Goal: Task Accomplishment & Management: Manage account settings

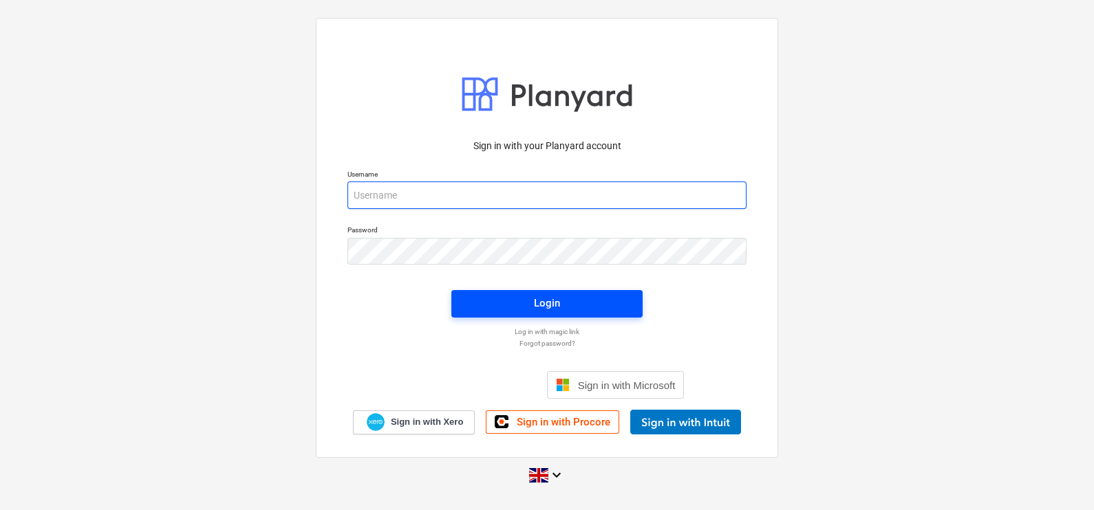
type input "[EMAIL_ADDRESS][DOMAIN_NAME]"
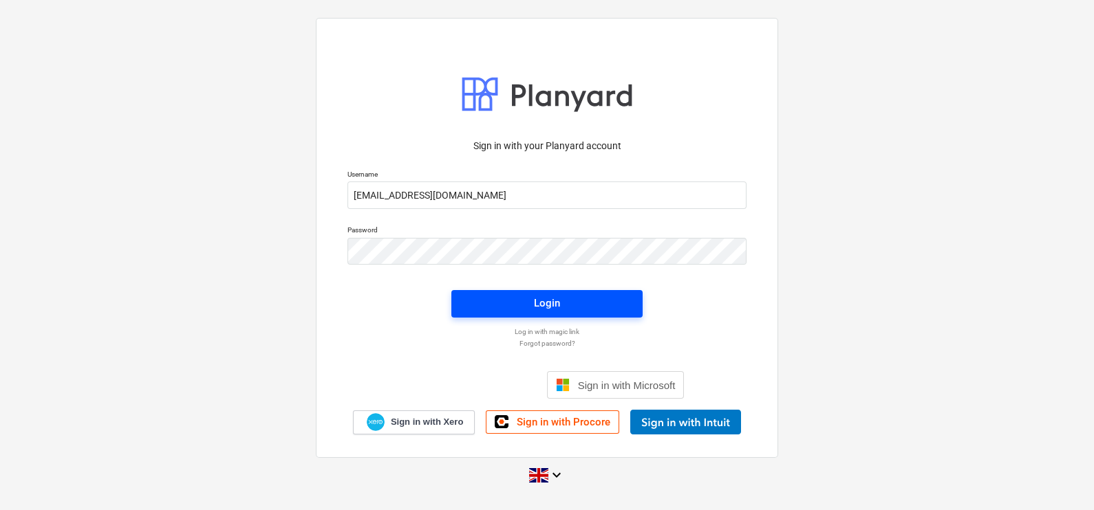
click at [521, 303] on span "Login" at bounding box center [547, 303] width 158 height 18
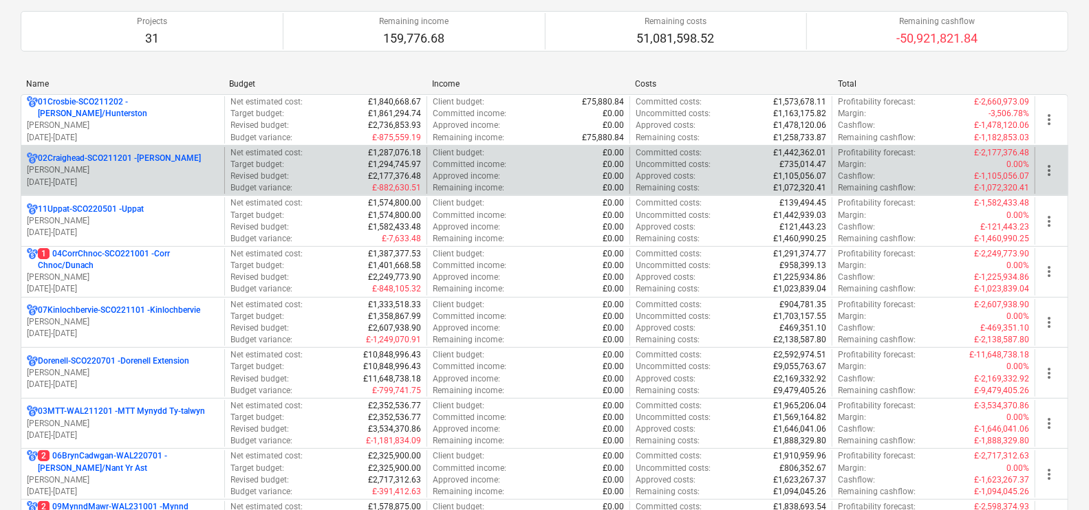
scroll to position [158, 0]
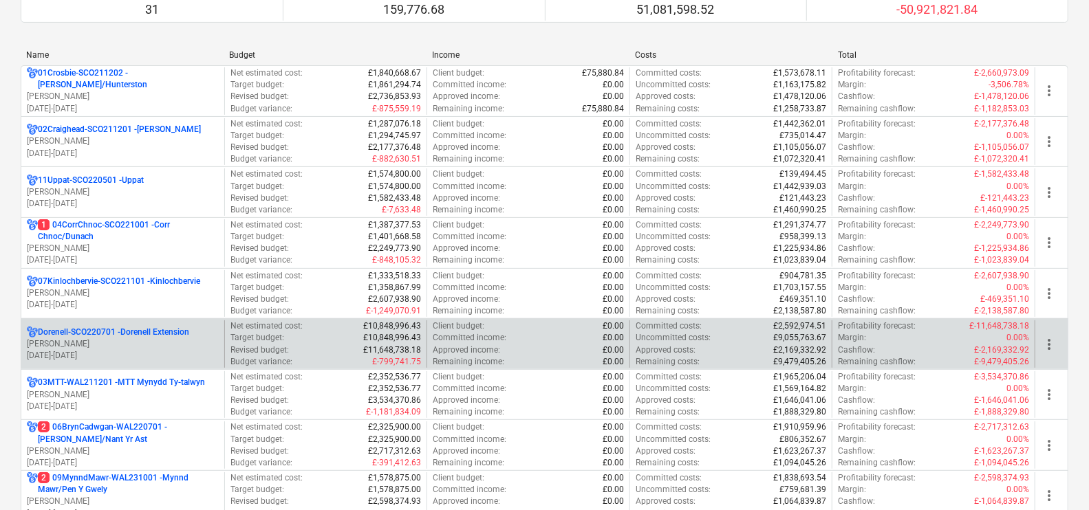
click at [147, 330] on p "Dorenell-SCO220701 - Dorenell Extension" at bounding box center [113, 333] width 151 height 12
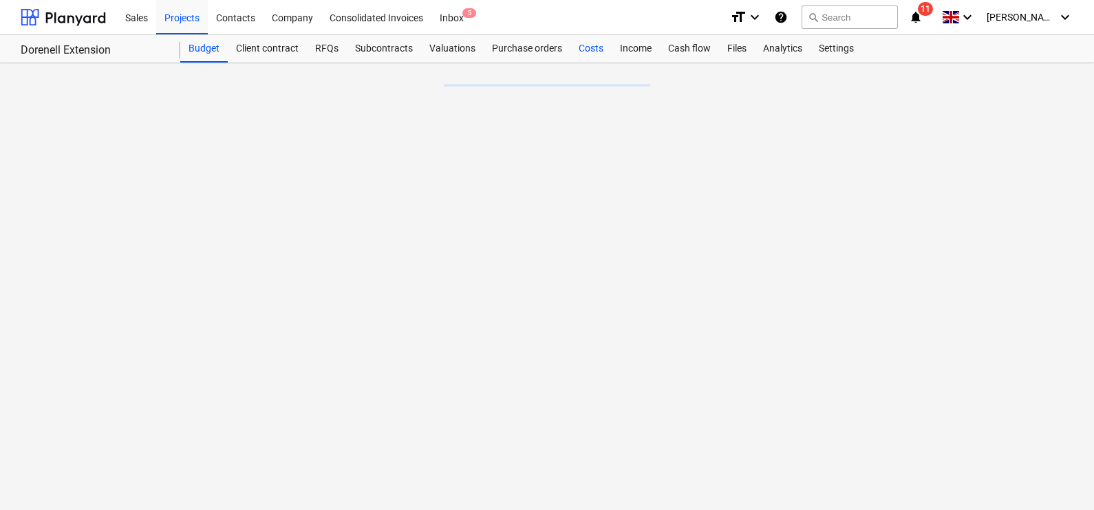
click at [582, 48] on div "Costs" at bounding box center [590, 49] width 41 height 28
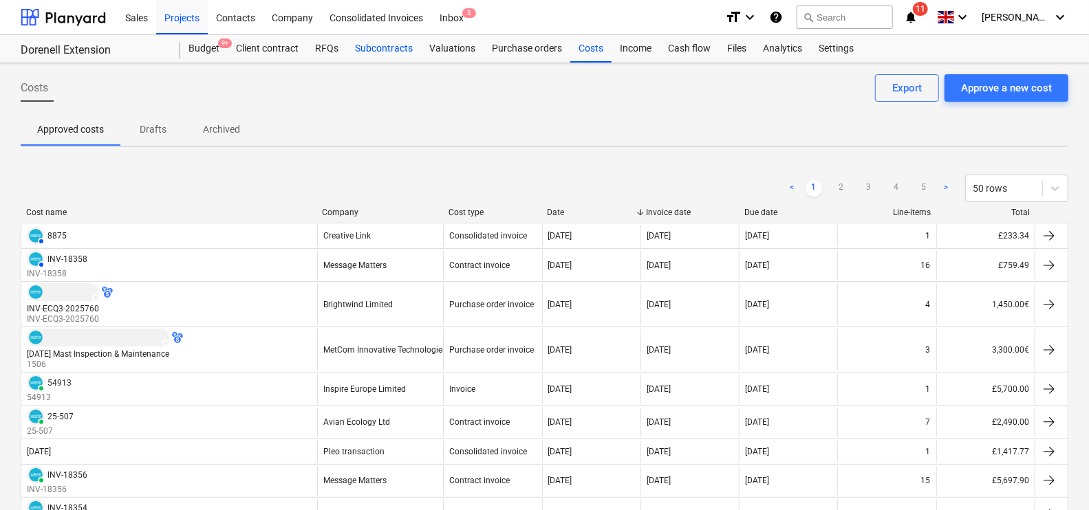
click at [361, 52] on div "Subcontracts" at bounding box center [384, 49] width 74 height 28
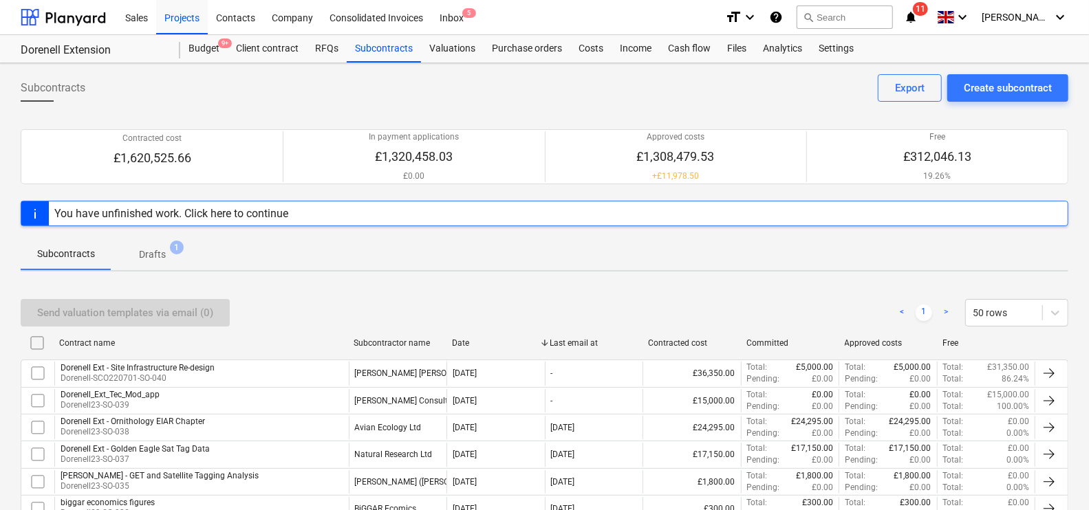
click at [152, 241] on span "Drafts 1" at bounding box center [152, 253] width 82 height 25
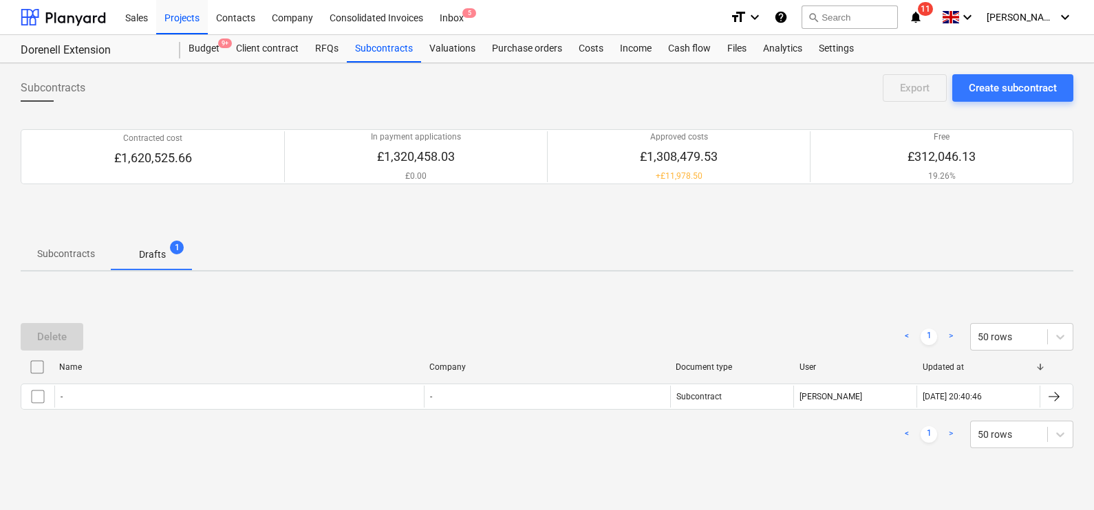
click at [55, 258] on p "Subcontracts" at bounding box center [66, 254] width 58 height 14
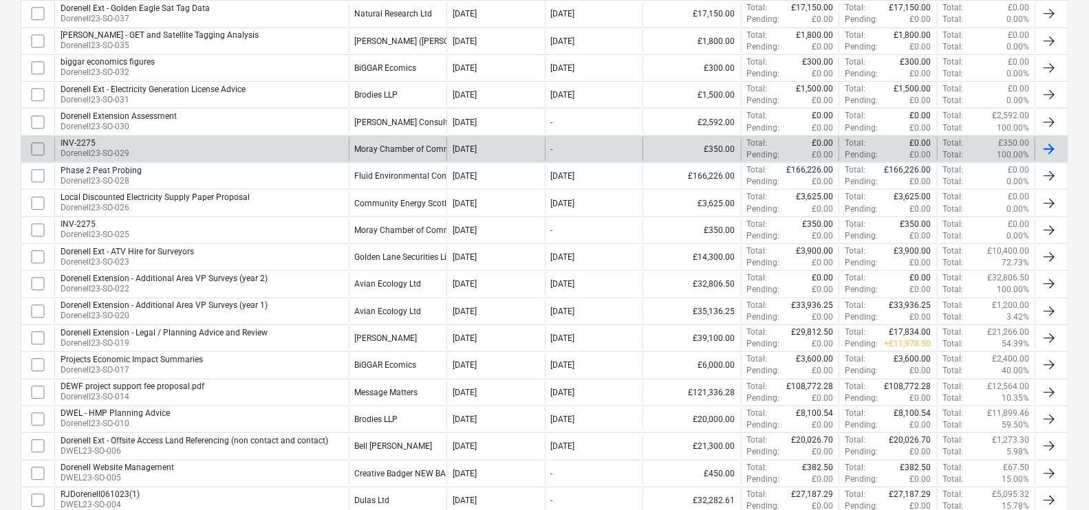
scroll to position [442, 0]
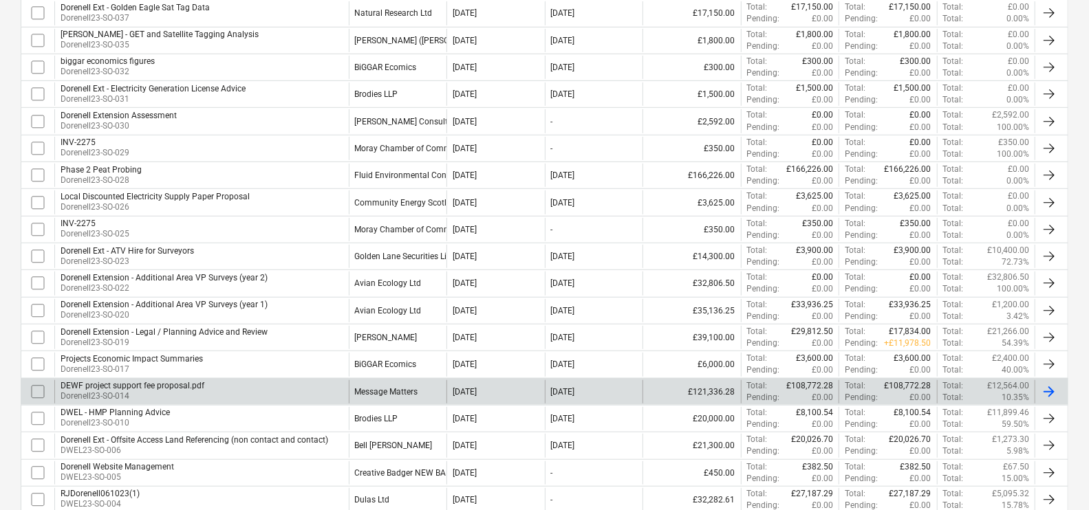
click at [377, 391] on div "Message Matters" at bounding box center [386, 392] width 63 height 10
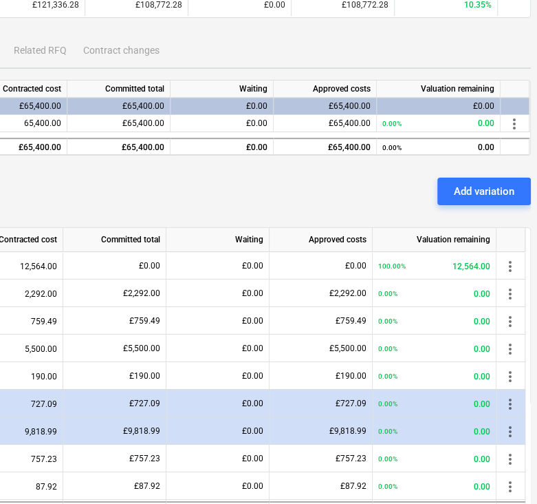
scroll to position [180, 390]
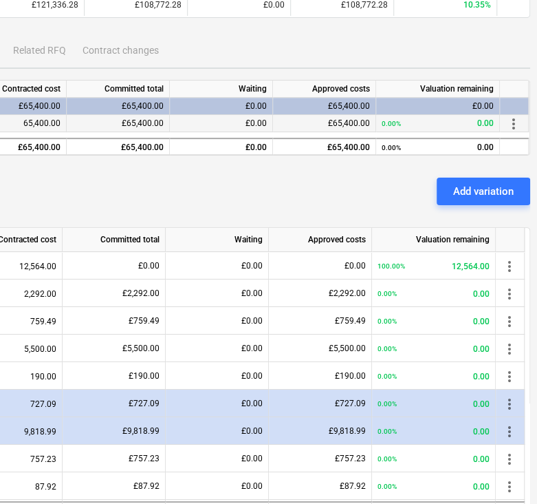
click at [512, 119] on span "more_vert" at bounding box center [514, 124] width 17 height 17
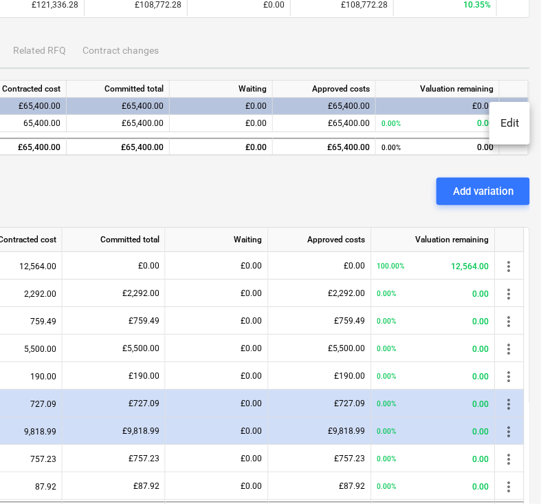
click at [338, 178] on div at bounding box center [270, 252] width 541 height 504
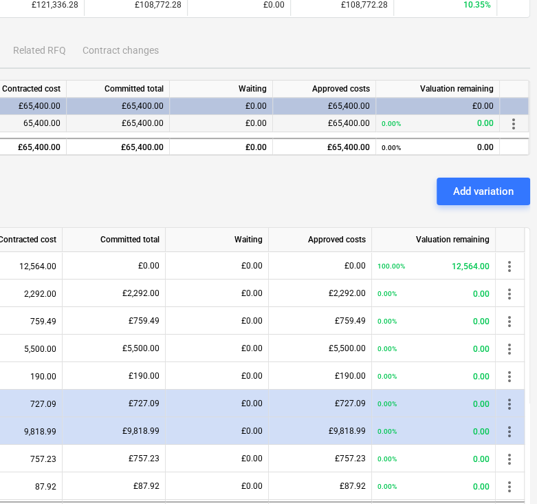
click at [515, 122] on span "more_vert" at bounding box center [514, 124] width 17 height 17
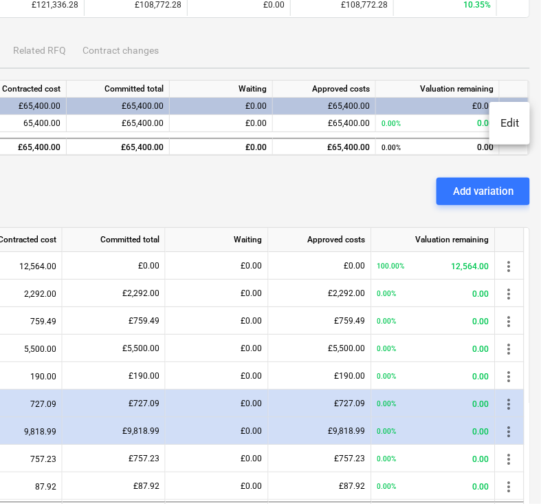
click at [509, 127] on li "Edit" at bounding box center [510, 123] width 41 height 32
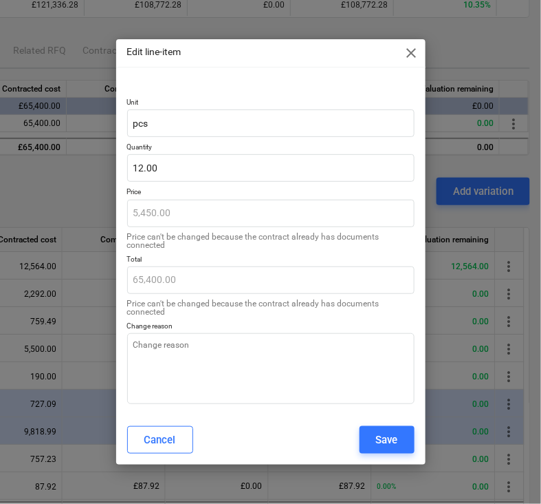
type textarea "x"
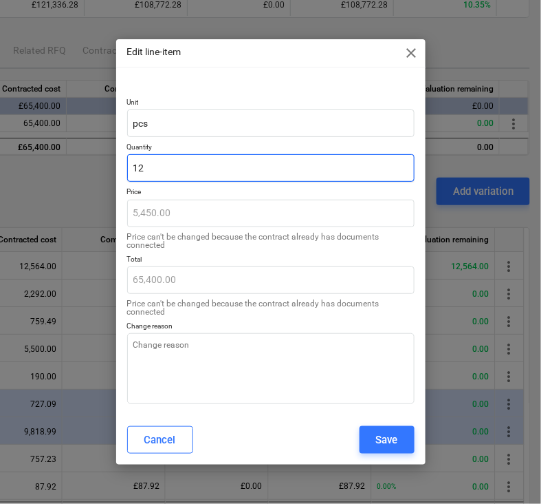
click at [177, 170] on input "12" at bounding box center [271, 168] width 288 height 28
type input "1"
type textarea "x"
type input "5,450.00"
type input "13"
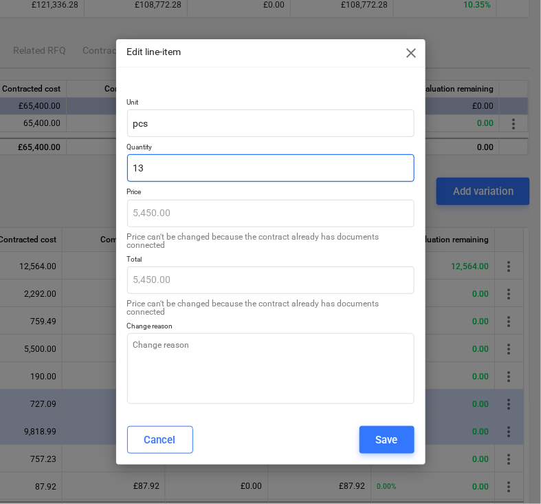
type textarea "x"
type input "70,850.00"
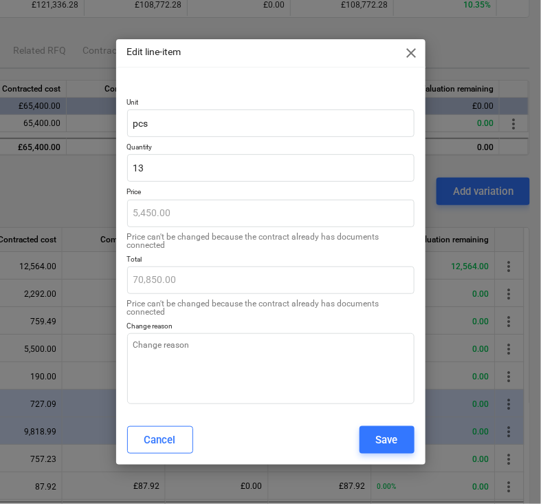
type input "13.00"
click at [219, 433] on div "Cancel Save" at bounding box center [271, 440] width 288 height 28
click at [389, 444] on div "Save" at bounding box center [387, 440] width 22 height 18
type textarea "x"
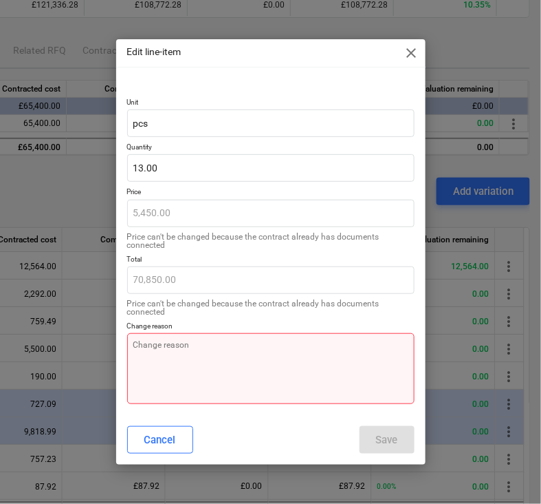
click at [256, 358] on textarea at bounding box center [271, 368] width 288 height 71
type textarea "m"
type textarea "x"
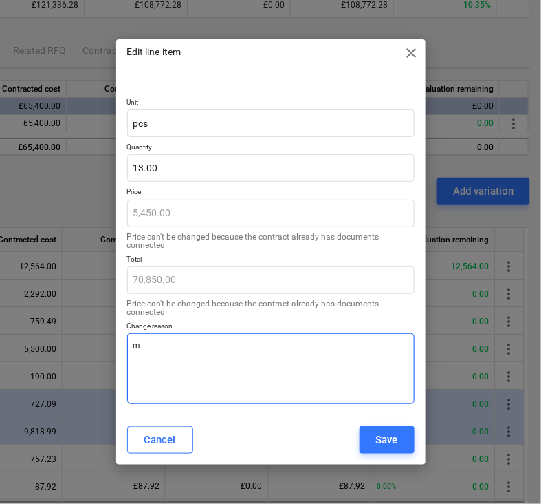
type textarea "mo"
type textarea "x"
type textarea "mor"
type textarea "x"
type textarea "more"
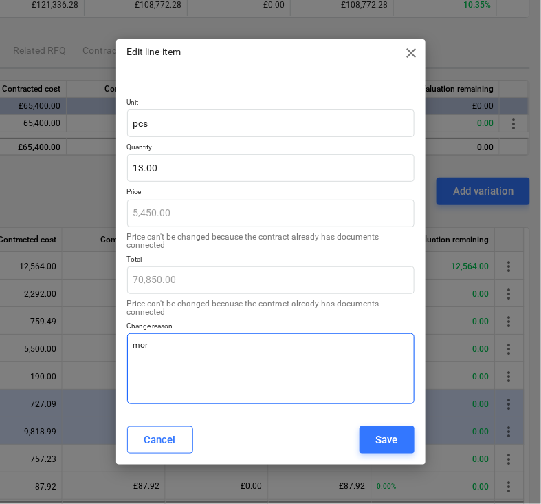
type textarea "x"
type textarea "more"
type textarea "x"
type textarea "more m"
type textarea "x"
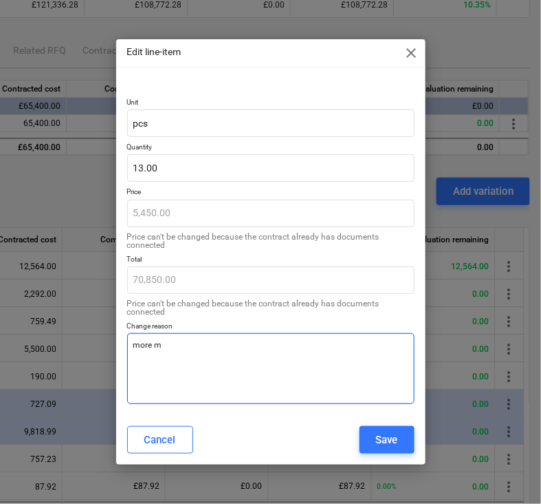
type textarea "more mo"
type textarea "x"
type textarea "more mon"
type textarea "x"
type textarea "more mont"
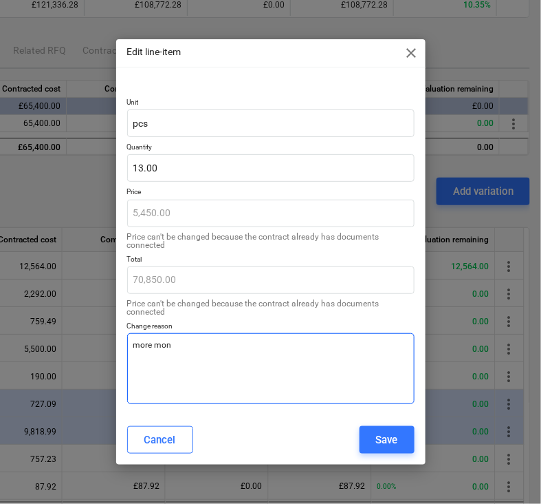
type textarea "x"
type textarea "more month"
type textarea "x"
type textarea "more mont"
type textarea "x"
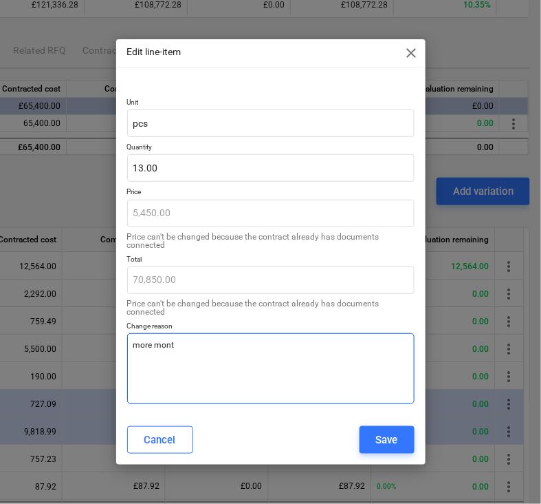
type textarea "more mon"
type textarea "x"
type textarea "more mo"
type textarea "x"
type textarea "more m"
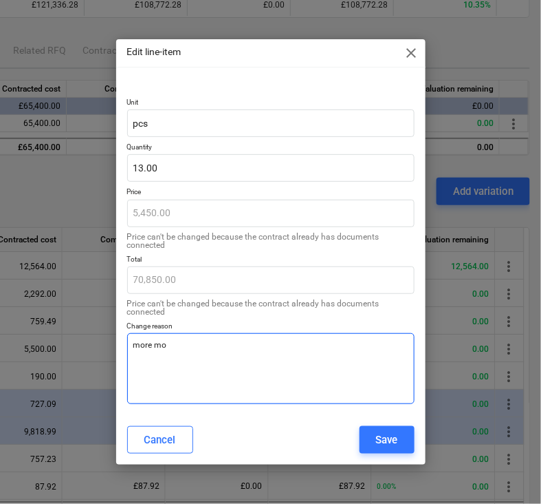
type textarea "x"
type textarea "more"
type textarea "x"
type textarea "more"
type textarea "x"
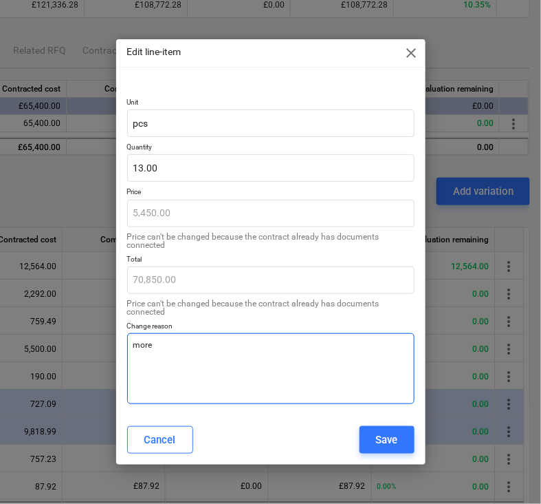
type textarea "mor"
type textarea "x"
type textarea "mo"
type textarea "x"
type textarea "m"
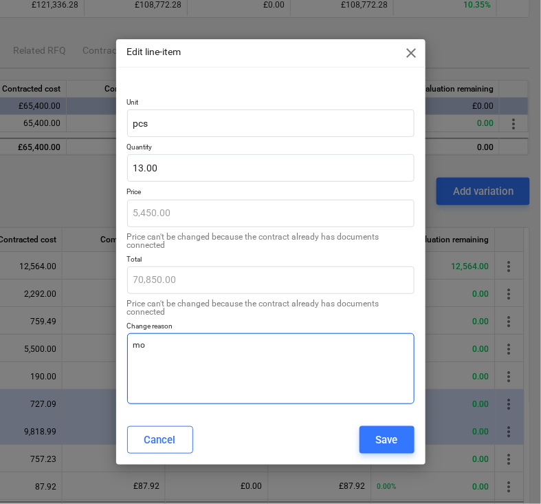
type textarea "x"
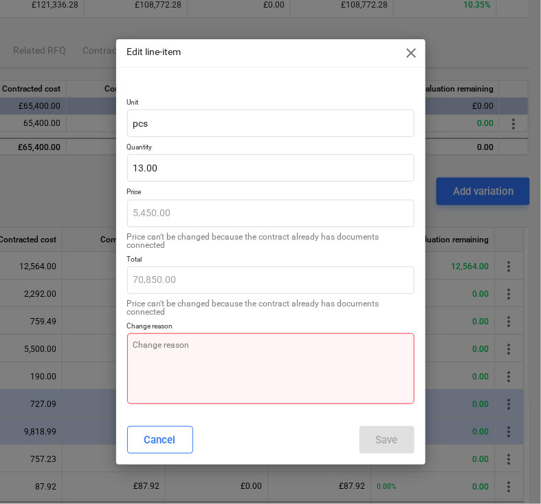
type textarea "a"
type textarea "x"
type textarea "ad"
type textarea "x"
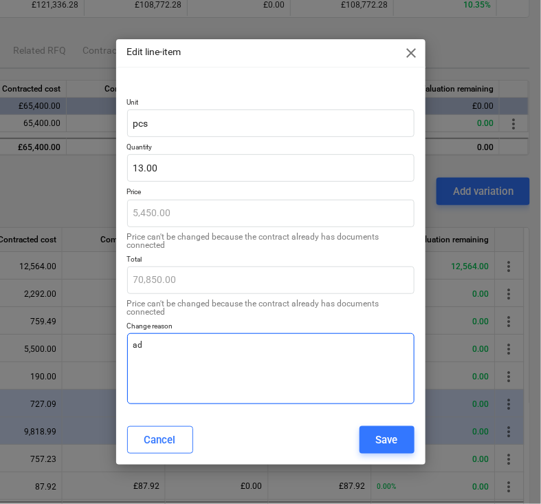
type textarea "add"
type textarea "x"
type textarea "addin"
type textarea "x"
type textarea "adding"
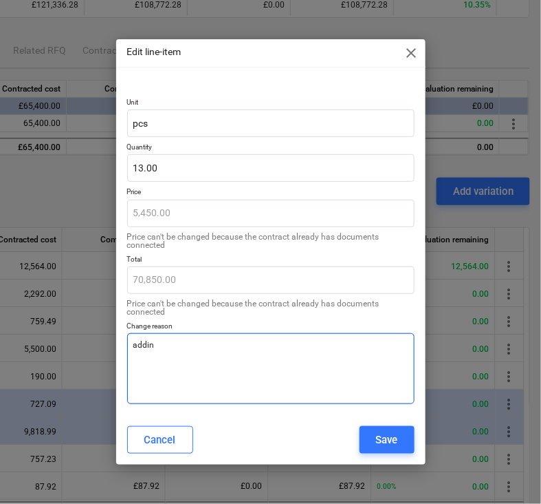
type textarea "x"
type textarea "adding"
type textarea "x"
type textarea "adding o"
type textarea "x"
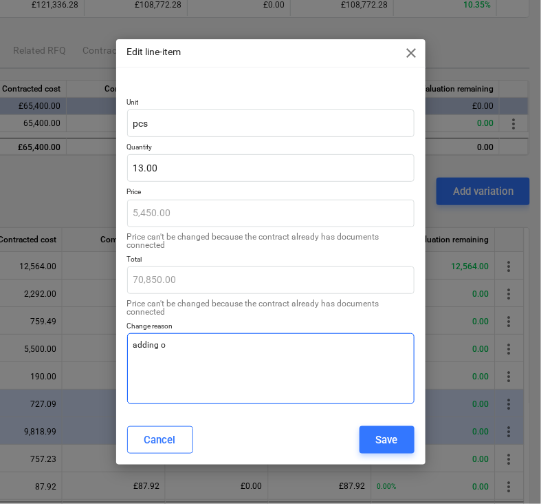
type textarea "adding on"
type textarea "x"
type textarea "adding one"
type textarea "x"
type textarea "adding one"
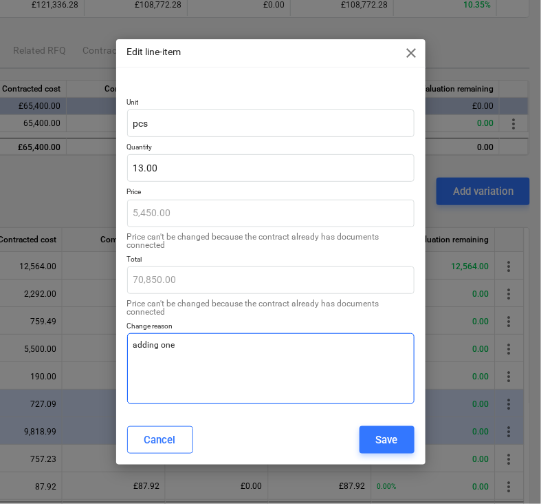
type textarea "x"
type textarea "adding one m"
type textarea "x"
type textarea "adding one mo"
type textarea "x"
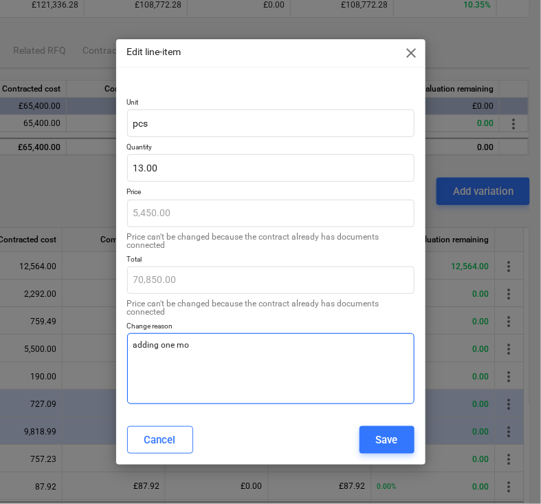
type textarea "adding one mor"
type textarea "x"
type textarea "adding one more"
type textarea "x"
type textarea "adding one more"
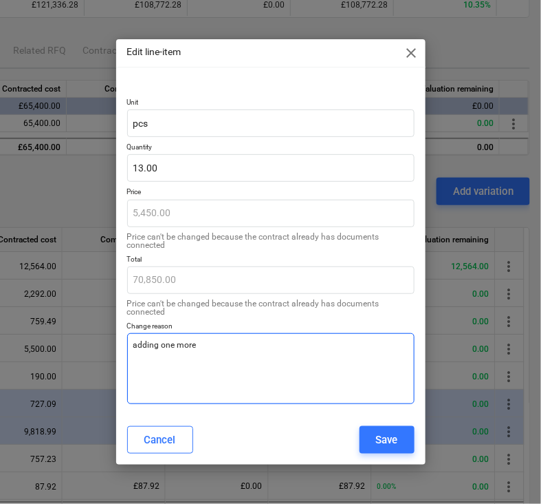
type textarea "x"
type textarea "adding one more o"
type textarea "x"
type textarea "adding one more om"
type textarea "x"
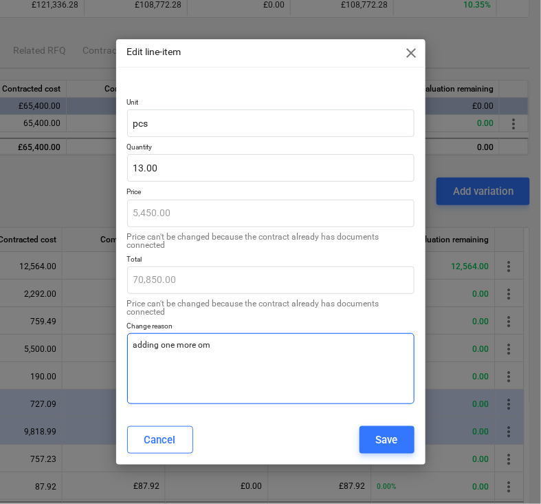
type textarea "adding one more o"
type textarea "x"
type textarea "adding one more"
type textarea "x"
type textarea "adding one more m"
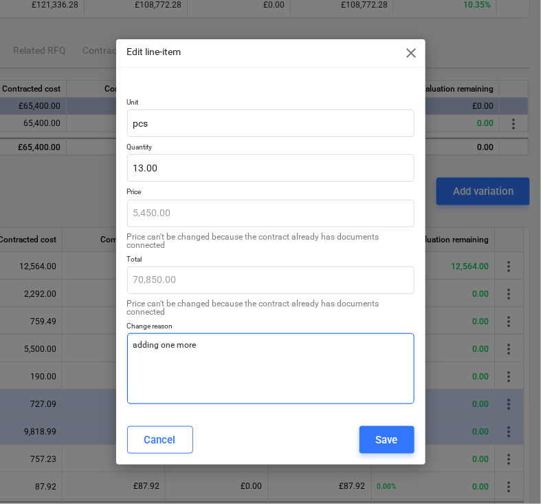
type textarea "x"
type textarea "adding one more mo"
type textarea "x"
type textarea "adding one more mon"
type textarea "x"
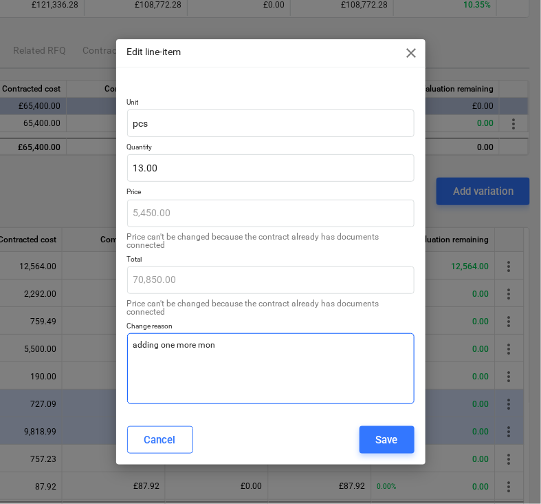
type textarea "adding one more mont"
type textarea "x"
type textarea "adding one more month"
type textarea "x"
type textarea "adding one more month"
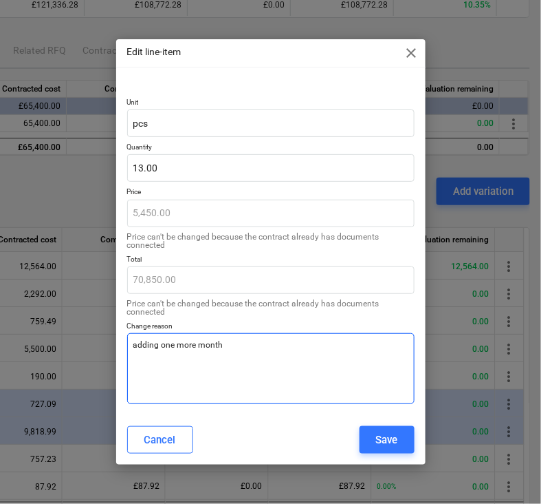
type textarea "x"
type textarea "adding one more month a"
type textarea "x"
type textarea "adding one more month ad"
type textarea "x"
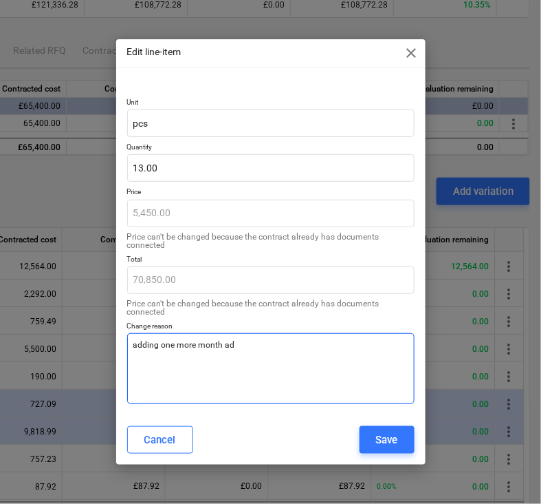
type textarea "adding one more month a"
type textarea "x"
type textarea "adding one more month"
type textarea "x"
type textarea "adding one more month a"
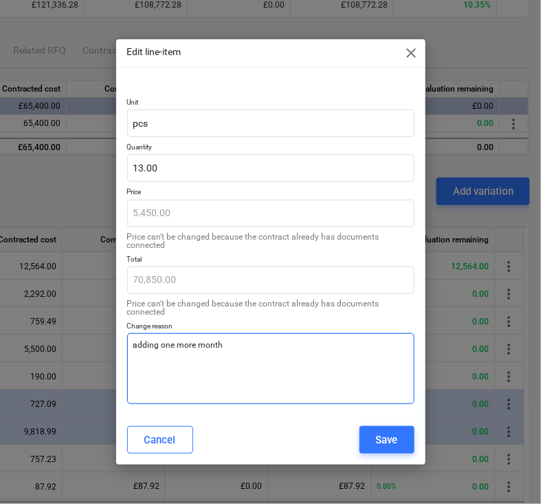
type textarea "x"
type textarea "adding one more month at"
type textarea "x"
type textarea "adding one more month at"
type textarea "x"
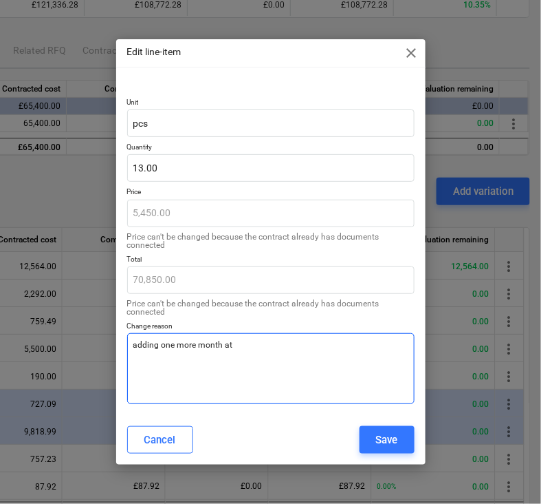
type textarea "adding one more month at t"
type textarea "x"
type textarea "adding one more month at ti"
type textarea "x"
type textarea "adding one more month at [PERSON_NAME]"
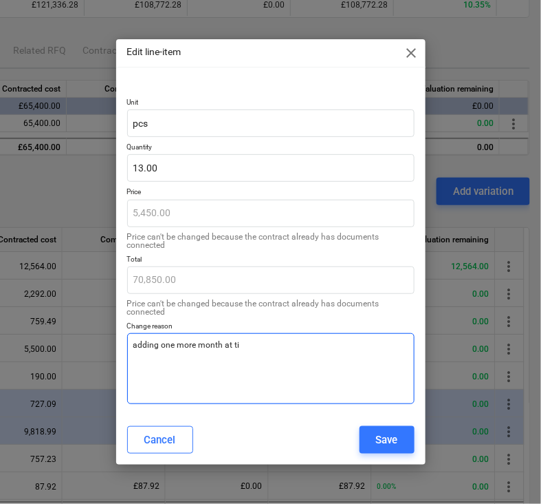
type textarea "x"
type textarea "adding one more month at time"
type textarea "x"
type textarea "adding one more month at time"
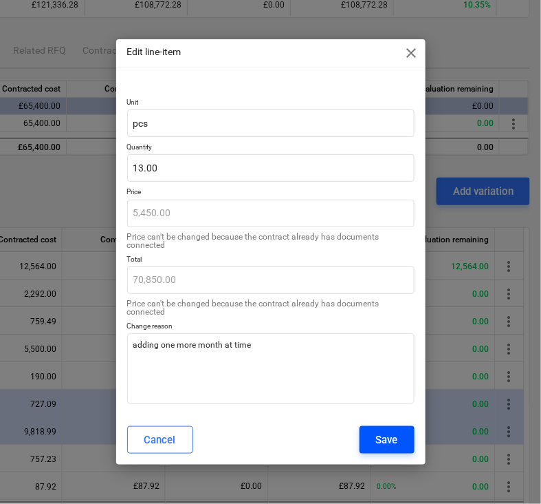
click at [372, 442] on button "Save" at bounding box center [387, 440] width 55 height 28
type textarea "x"
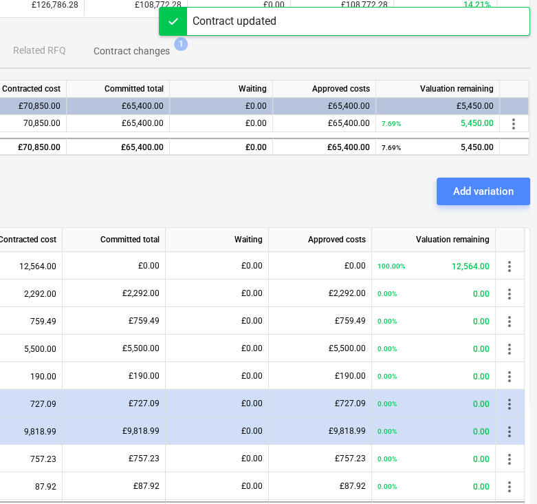
click at [503, 184] on div "Add variation" at bounding box center [483, 191] width 61 height 18
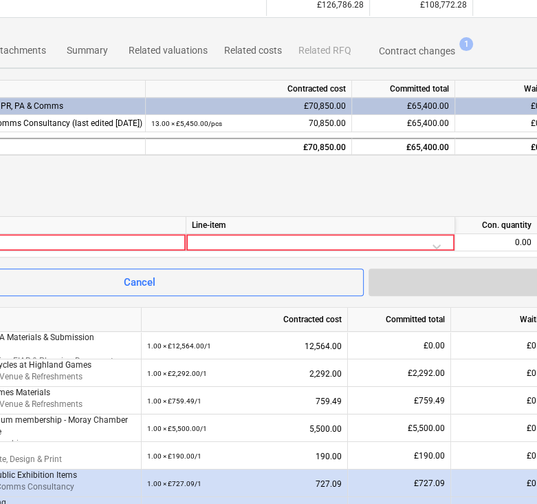
scroll to position [180, 0]
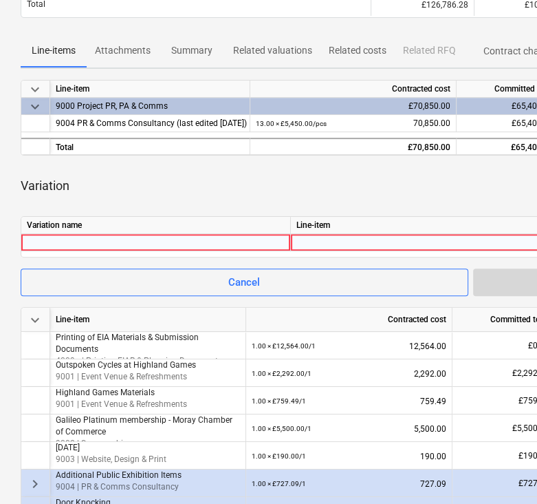
click at [85, 236] on div at bounding box center [156, 242] width 258 height 17
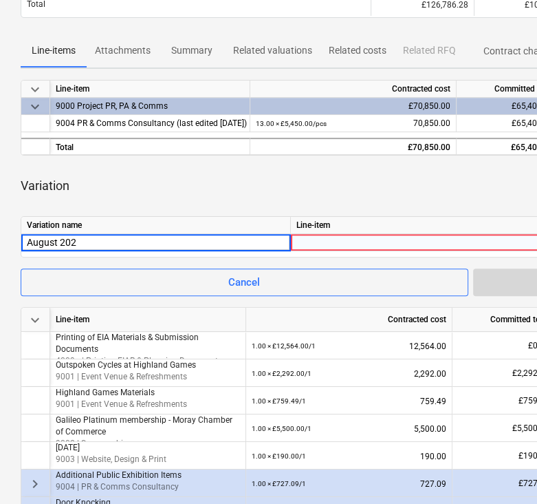
type input "[DATE]"
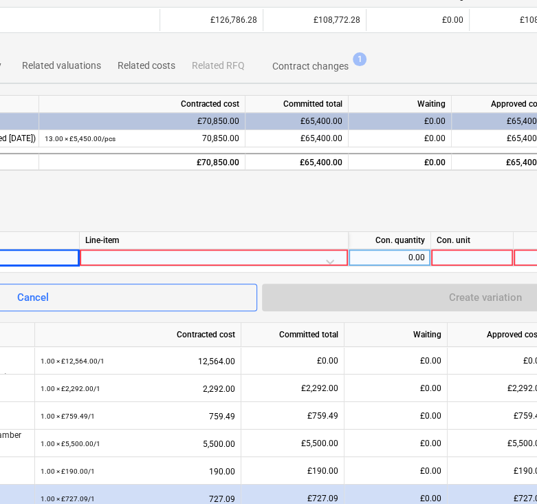
scroll to position [163, 254]
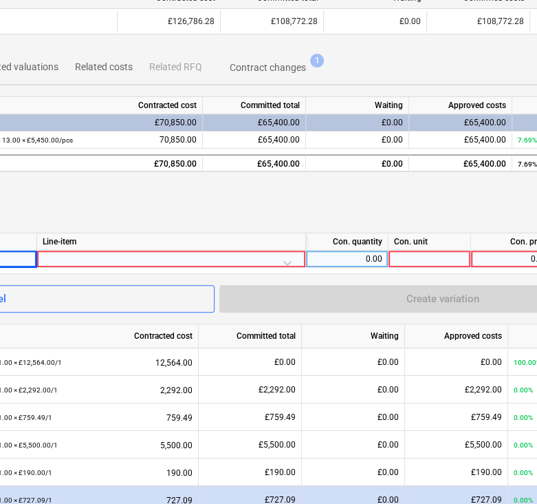
click at [282, 252] on div at bounding box center [171, 262] width 257 height 24
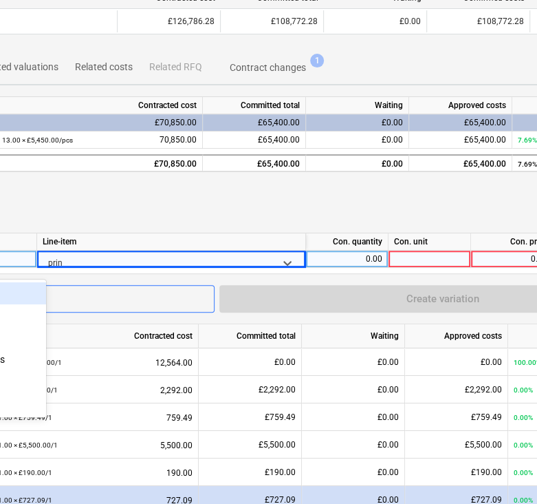
type input "print"
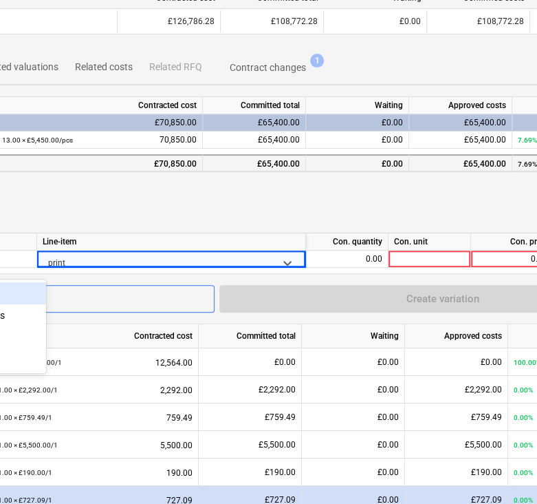
scroll to position [163, 0]
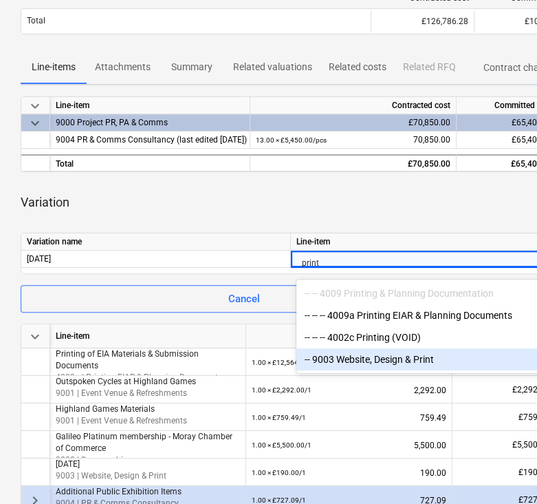
click at [375, 364] on div "-- 9003 Website, Design & Print" at bounding box center [425, 359] width 257 height 22
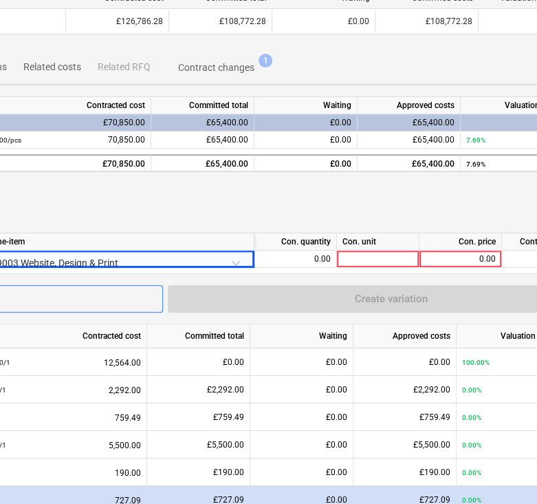
scroll to position [163, 305]
click at [299, 266] on div "0.00" at bounding box center [295, 258] width 71 height 17
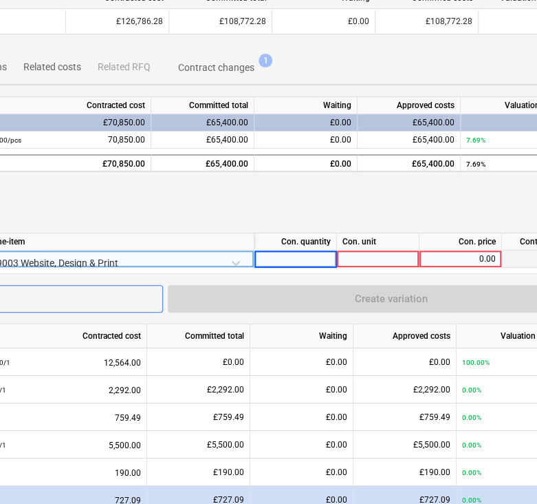
type input "1"
click at [395, 256] on div at bounding box center [378, 258] width 83 height 17
type input "1"
click at [460, 259] on div "0.00" at bounding box center [460, 258] width 71 height 17
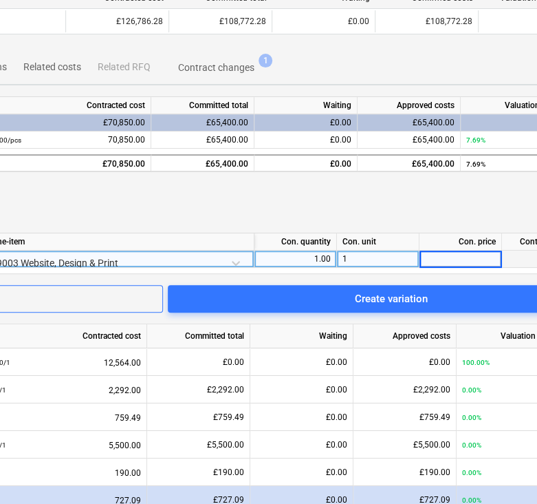
scroll to position [163, 404]
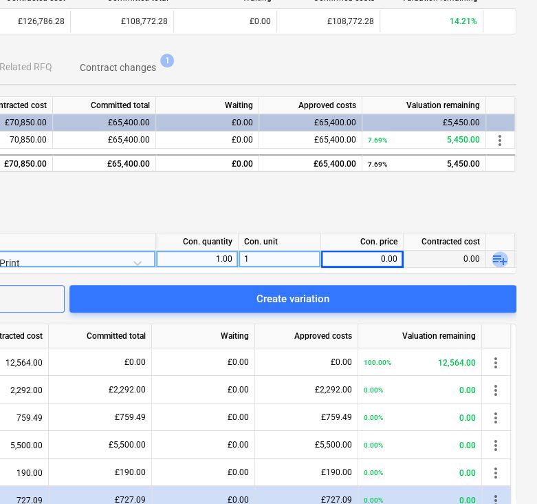
click at [502, 262] on span "playlist_add" at bounding box center [500, 259] width 17 height 17
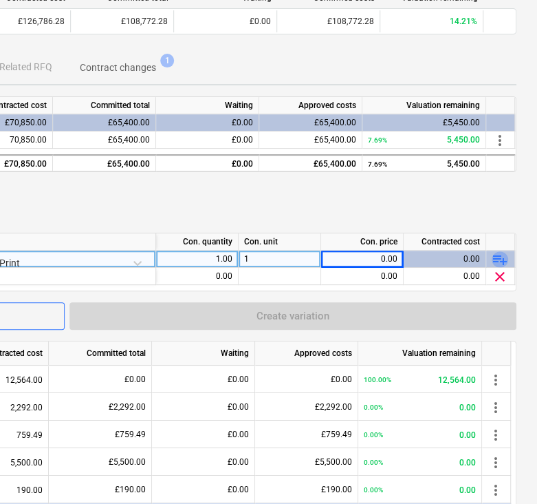
click at [502, 262] on span "playlist_add" at bounding box center [500, 259] width 17 height 17
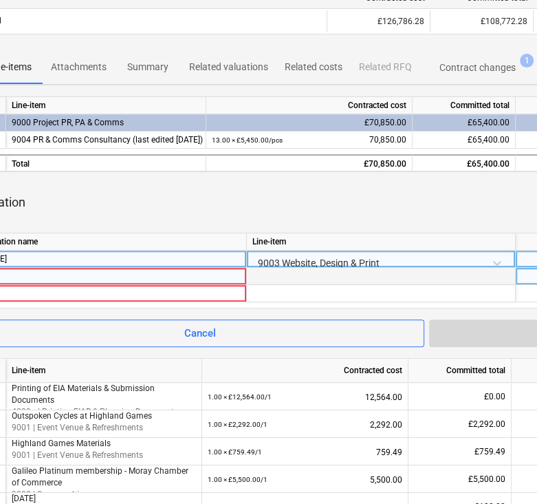
scroll to position [163, 0]
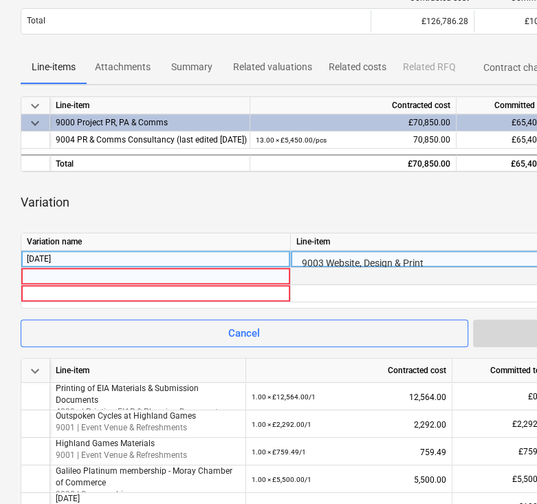
click at [52, 275] on div at bounding box center [156, 276] width 258 height 17
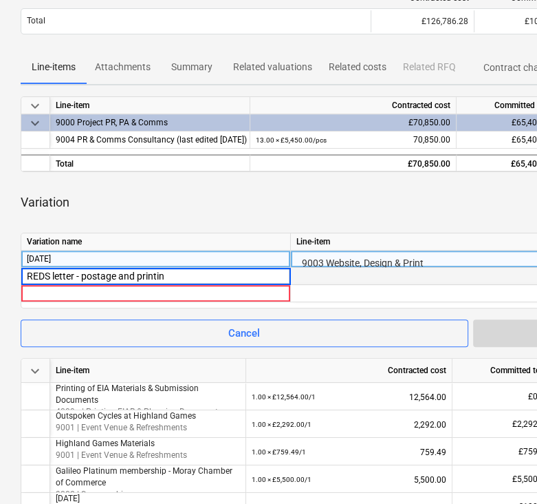
type input "REDS letter - postage and printing"
click at [54, 297] on div at bounding box center [156, 293] width 258 height 17
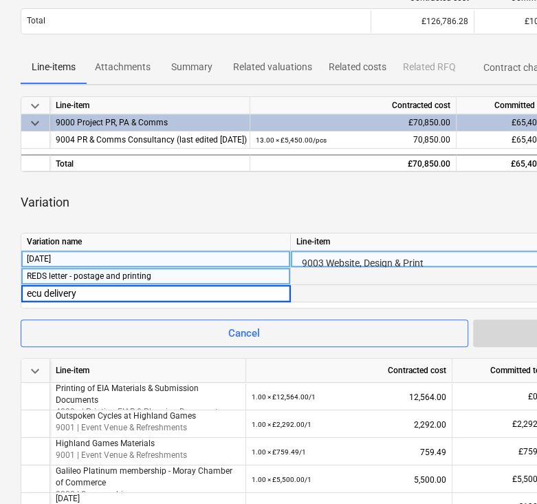
type input "ecu delivery"
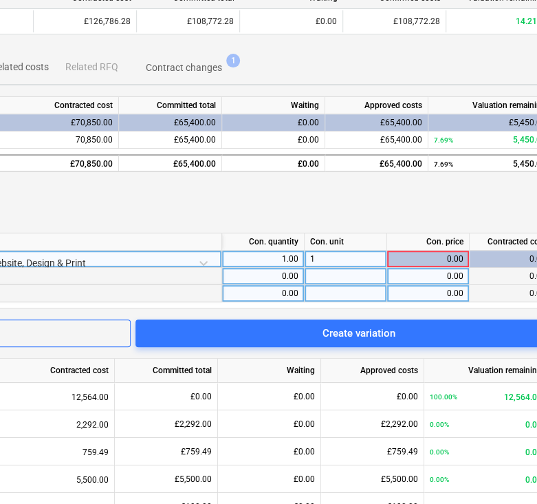
click at [330, 296] on div at bounding box center [346, 293] width 83 height 17
click at [417, 296] on div "0.00" at bounding box center [428, 293] width 71 height 17
click at [425, 277] on div "0.00" at bounding box center [428, 276] width 71 height 17
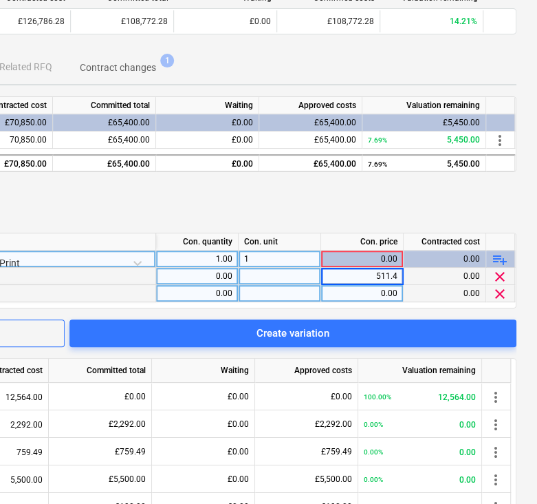
type input "511.40"
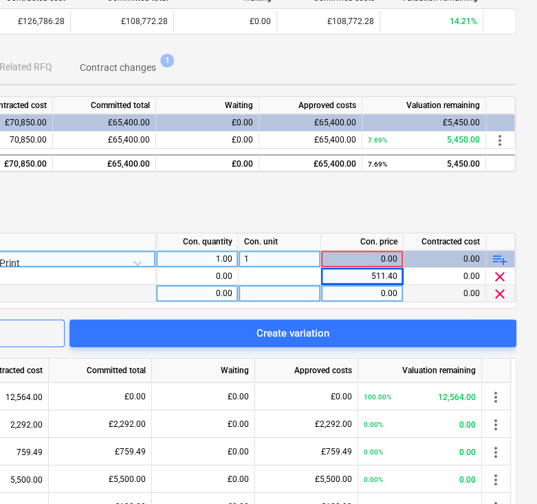
click at [377, 291] on div "0.00" at bounding box center [362, 293] width 71 height 17
click at [204, 286] on div "0.00" at bounding box center [197, 293] width 71 height 17
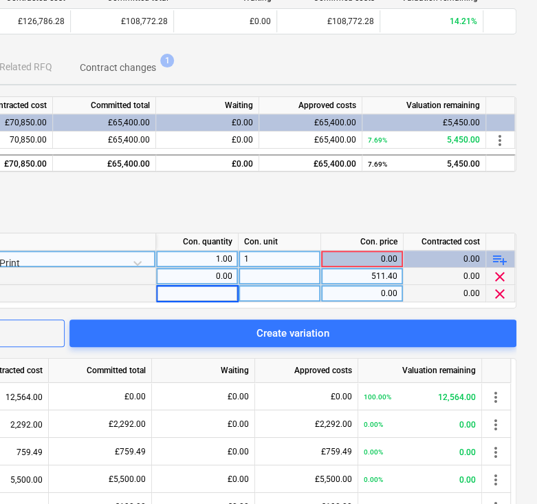
type input "1"
click at [223, 277] on div "0.00" at bounding box center [197, 276] width 71 height 17
click at [344, 294] on div "0.00" at bounding box center [362, 293] width 71 height 17
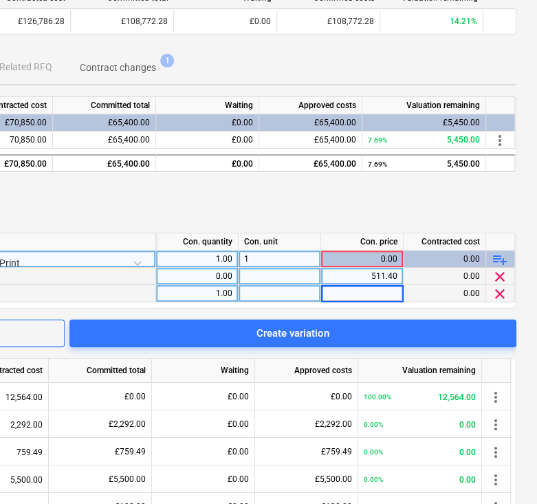
click at [212, 273] on div "0.00" at bounding box center [197, 276] width 71 height 17
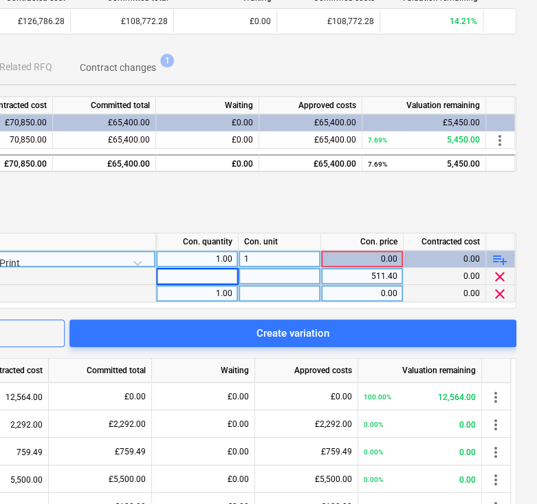
type input "1"
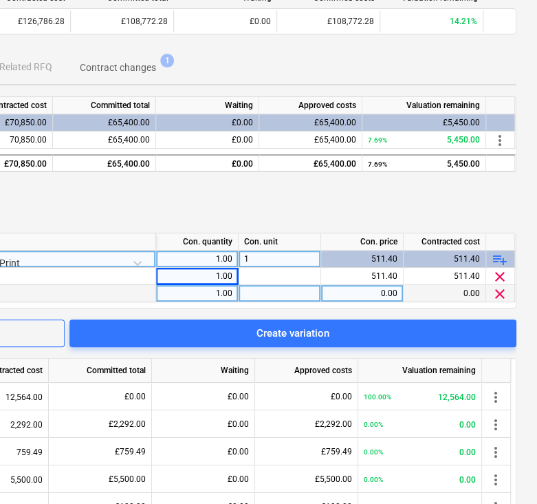
click at [290, 208] on div "Variation" at bounding box center [67, 202] width 900 height 39
click at [353, 296] on div "0.00" at bounding box center [362, 293] width 71 height 17
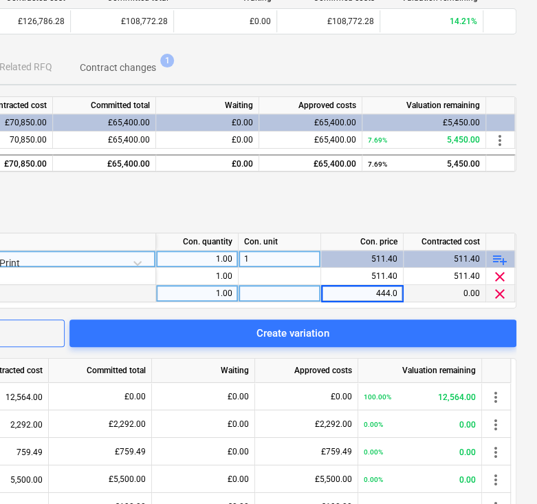
type input "444.05"
click at [323, 195] on div "Variation" at bounding box center [67, 202] width 900 height 39
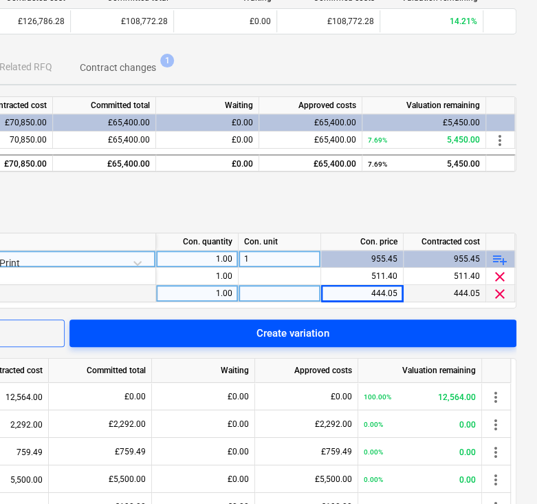
click at [350, 329] on span "Create variation" at bounding box center [293, 333] width 414 height 18
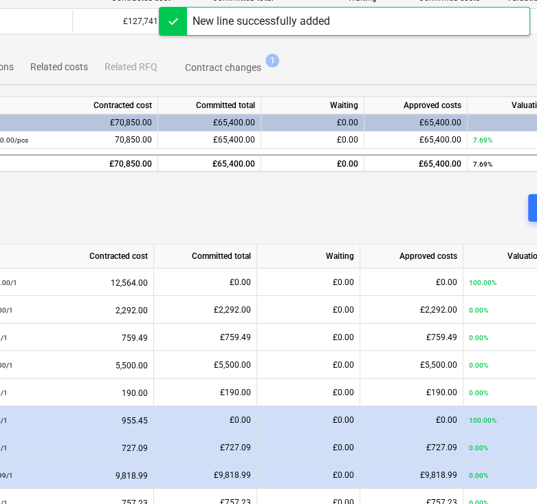
scroll to position [0, 299]
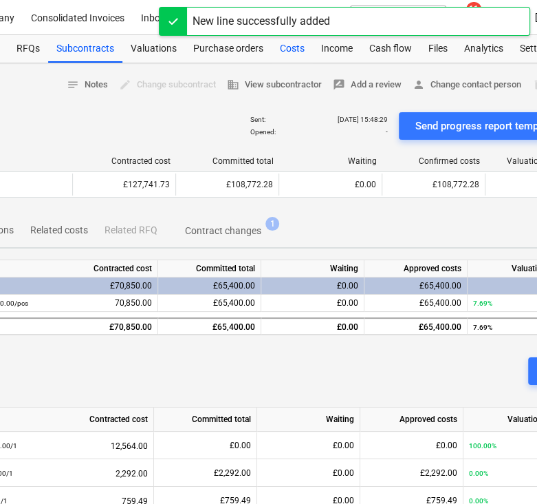
click at [294, 45] on div "Costs" at bounding box center [292, 49] width 41 height 28
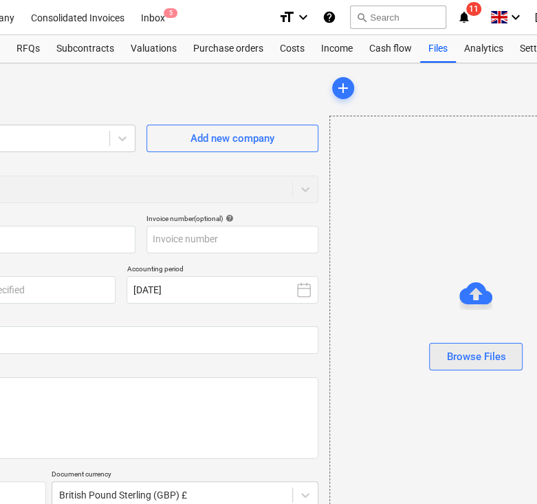
click at [467, 356] on div "Browse Files" at bounding box center [476, 356] width 59 height 18
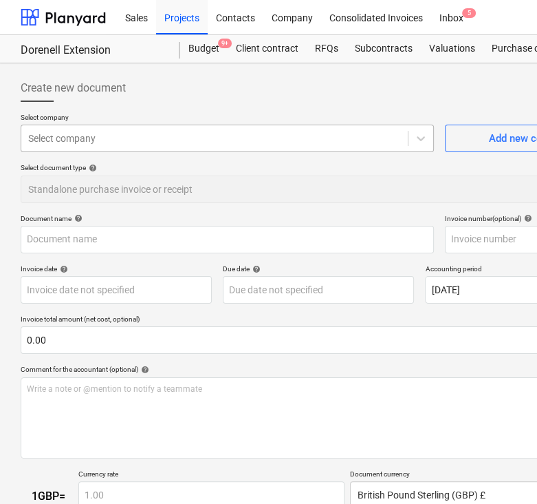
click at [114, 142] on div at bounding box center [214, 138] width 373 height 14
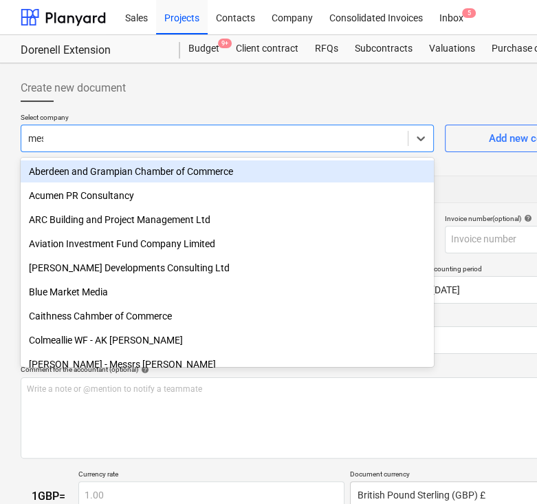
type input "mess"
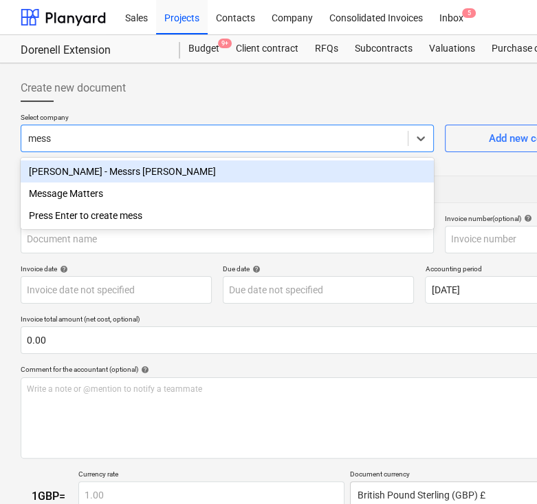
type input "Invoice INV-18411.pdf"
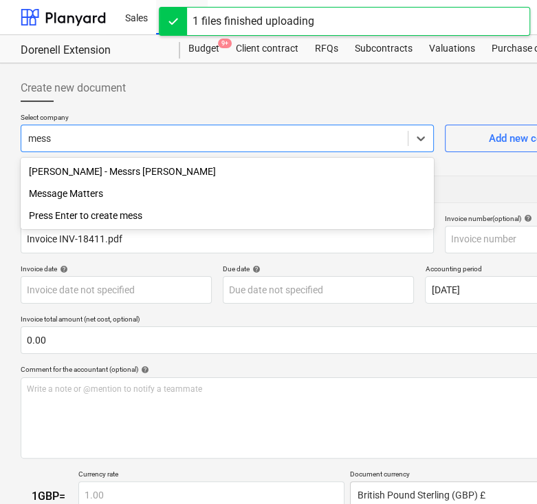
click at [78, 191] on div "Message Matters" at bounding box center [227, 193] width 413 height 22
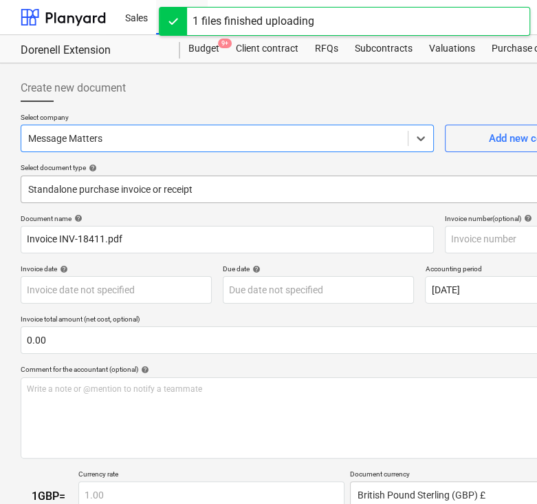
click at [113, 183] on div at bounding box center [306, 189] width 556 height 14
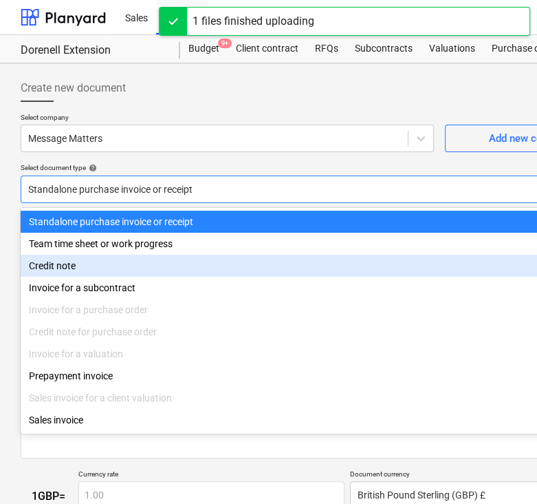
type input "INV-18411"
type input "[DATE]"
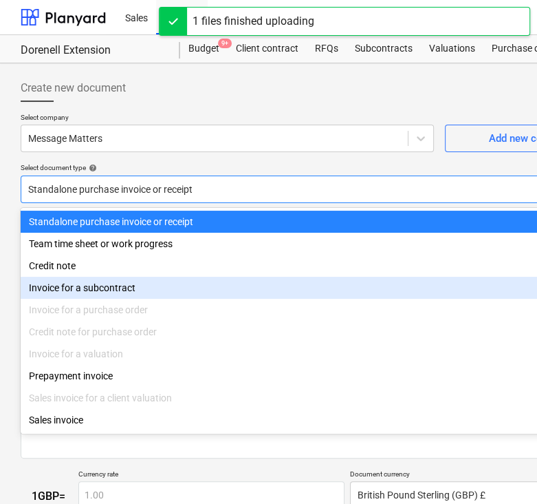
click at [136, 283] on div "Invoice for a subcontract" at bounding box center [319, 288] width 596 height 22
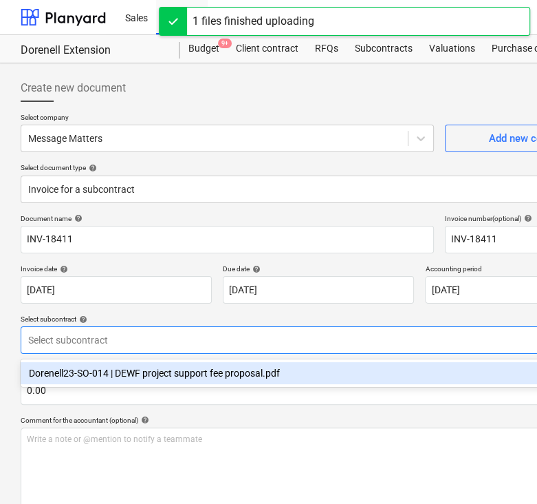
click at [128, 335] on div at bounding box center [306, 340] width 556 height 14
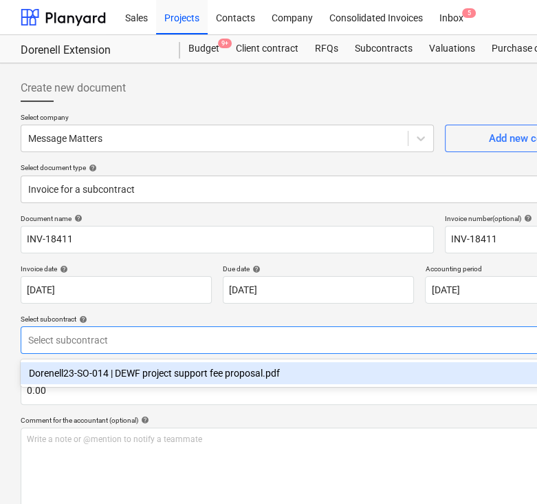
click at [139, 383] on div "Dorenell23-SO-014 | DEWF project support fee proposal.pdf" at bounding box center [319, 373] width 596 height 22
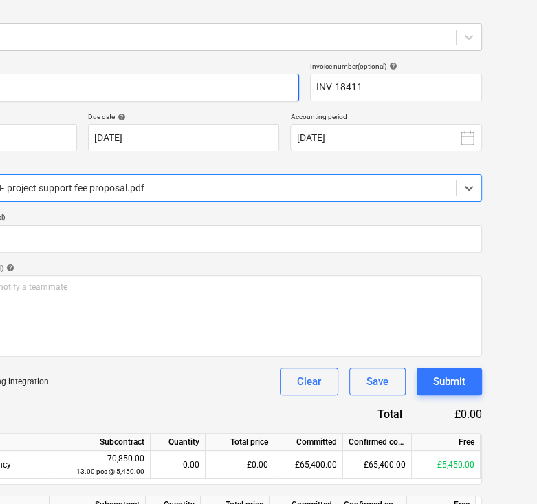
scroll to position [152, 137]
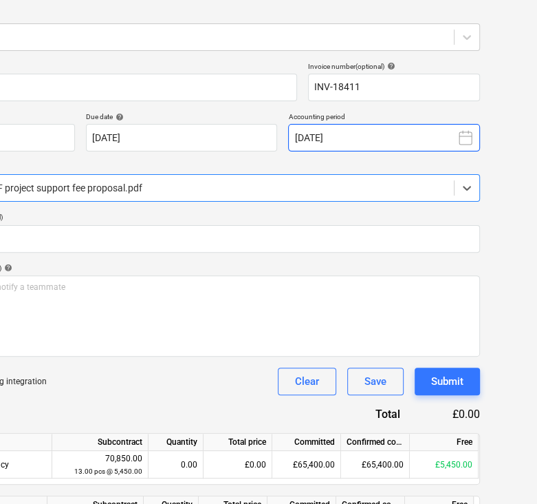
click at [396, 147] on button "[DATE]" at bounding box center [383, 138] width 191 height 28
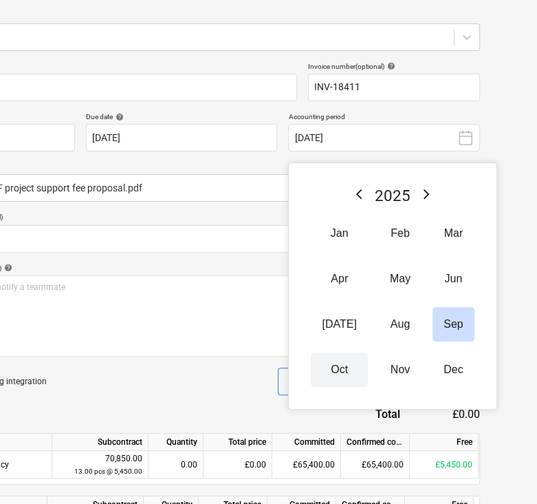
click at [318, 373] on button "Oct" at bounding box center [339, 369] width 56 height 34
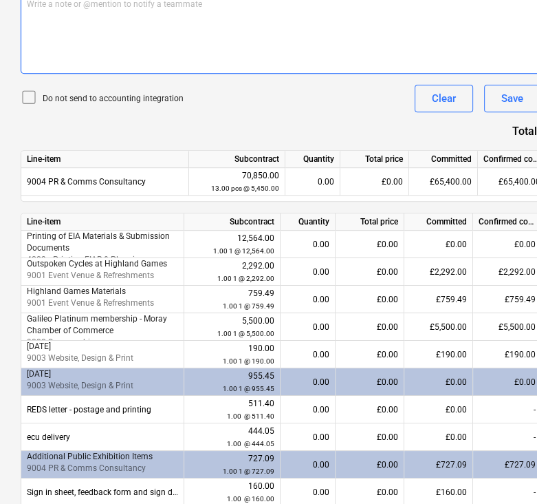
scroll to position [452, 0]
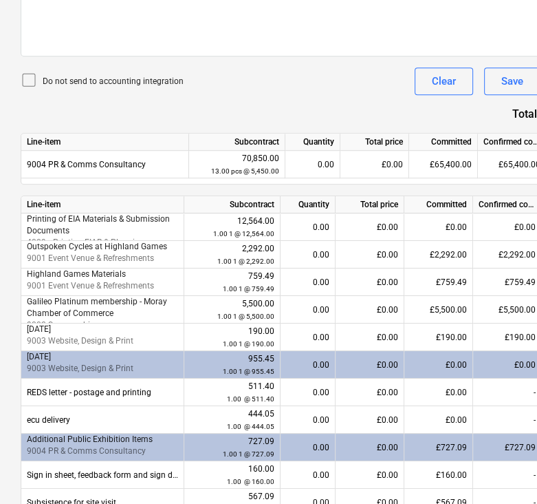
click at [325, 149] on div "Quantity" at bounding box center [313, 141] width 55 height 17
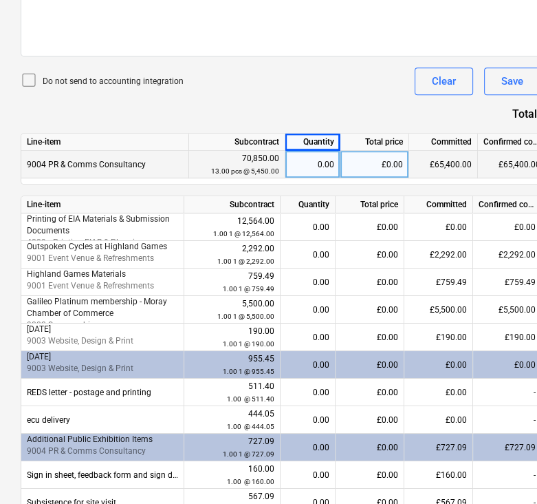
click at [316, 165] on div "0.00" at bounding box center [312, 165] width 43 height 28
type input "1"
click at [332, 63] on div "Document name help INV-18411 Invoice number (optional) help INV-18411 Invoice d…" at bounding box center [319, 199] width 596 height 875
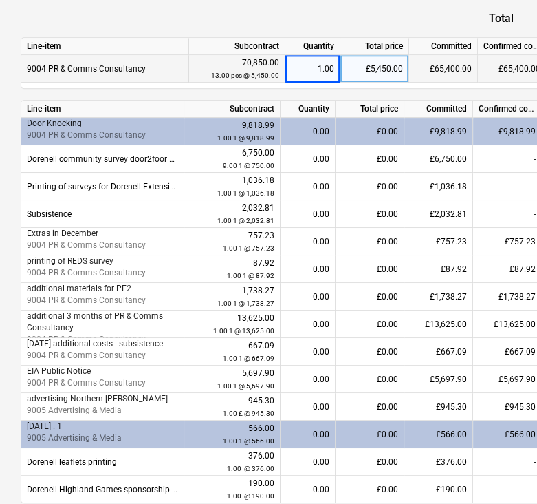
scroll to position [595, 0]
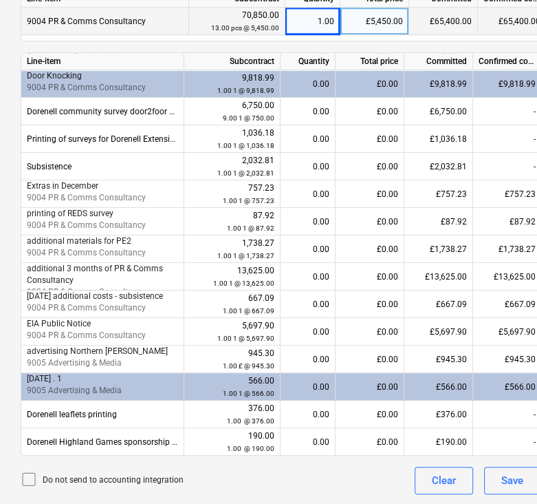
click at [312, 383] on div "0.00" at bounding box center [307, 387] width 43 height 28
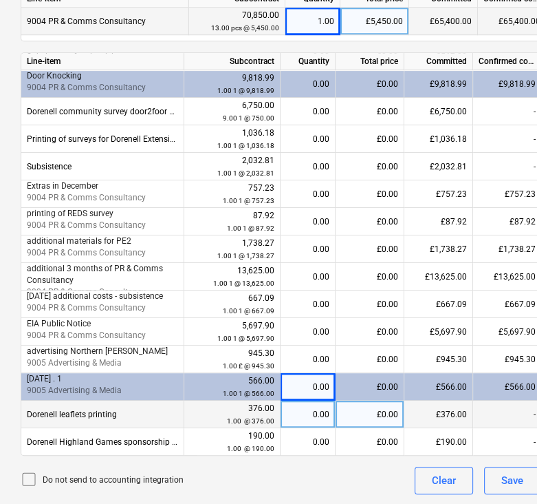
click at [321, 412] on div "0.00" at bounding box center [307, 414] width 43 height 28
type input "1"
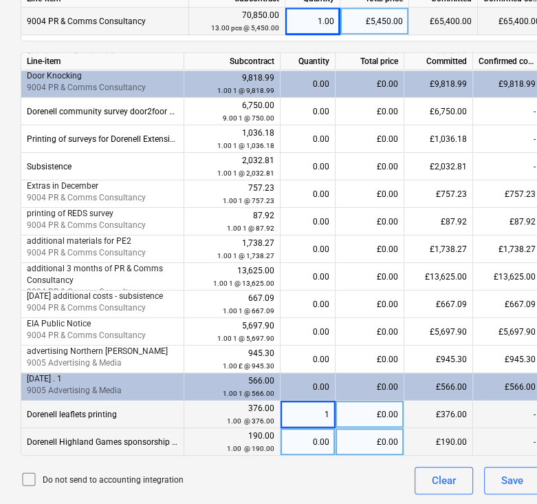
click at [323, 439] on div "0.00" at bounding box center [307, 442] width 43 height 28
type input "1"
click at [303, 480] on div "Do not send to accounting integration Clear Save Submit" at bounding box center [319, 480] width 596 height 28
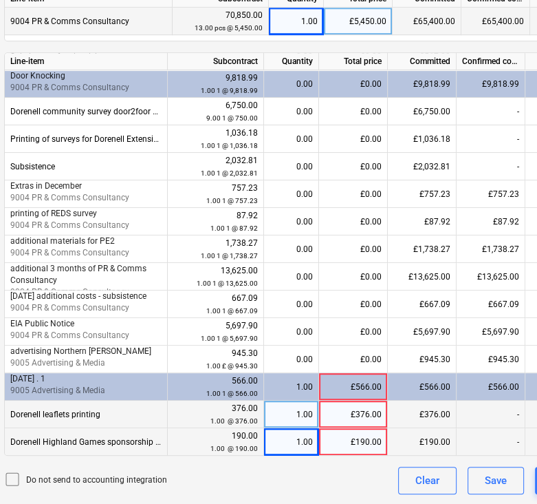
scroll to position [595, 15]
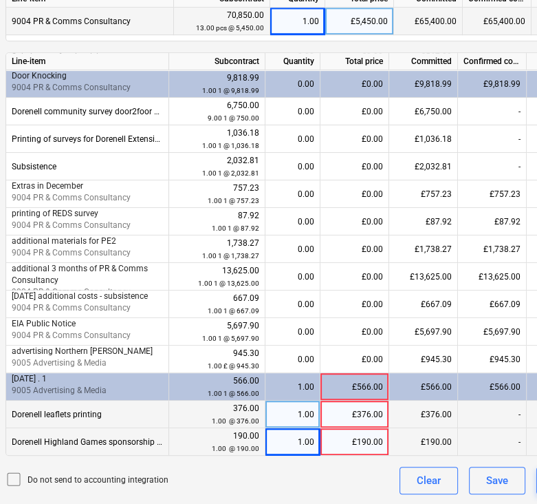
click at [287, 449] on div "1.00" at bounding box center [292, 442] width 43 height 28
click at [301, 409] on div "1.00" at bounding box center [292, 414] width 43 height 28
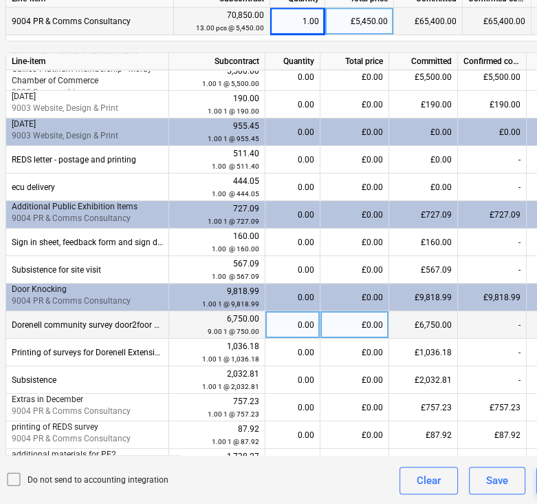
scroll to position [74, 0]
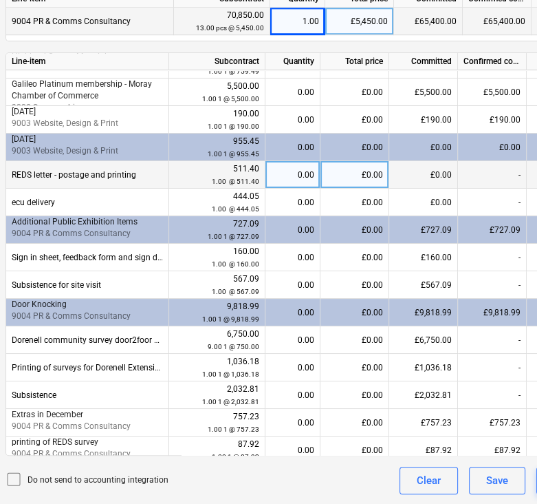
click at [296, 170] on div "0.00" at bounding box center [292, 175] width 43 height 28
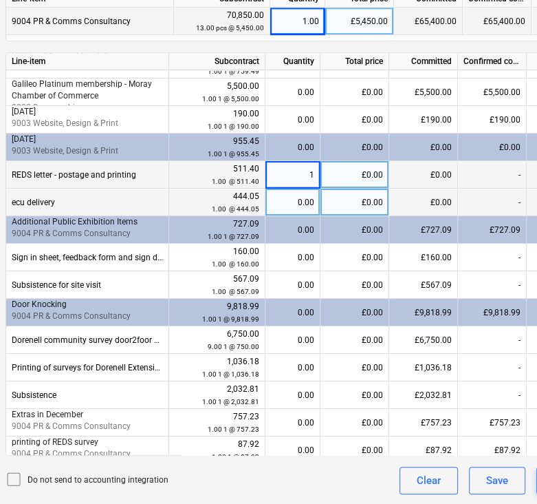
click at [292, 212] on div "0.00" at bounding box center [292, 203] width 43 height 28
type input "1"
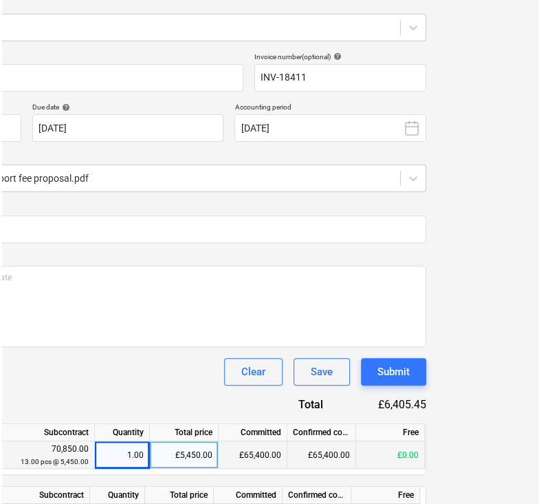
scroll to position [195, 176]
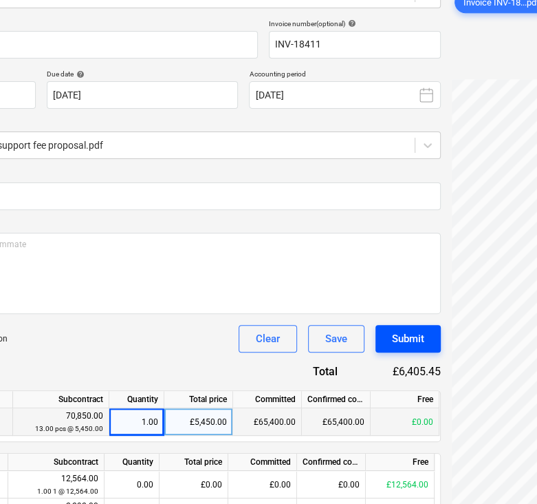
click at [415, 338] on div "Submit" at bounding box center [408, 339] width 32 height 18
